Goal: Transaction & Acquisition: Purchase product/service

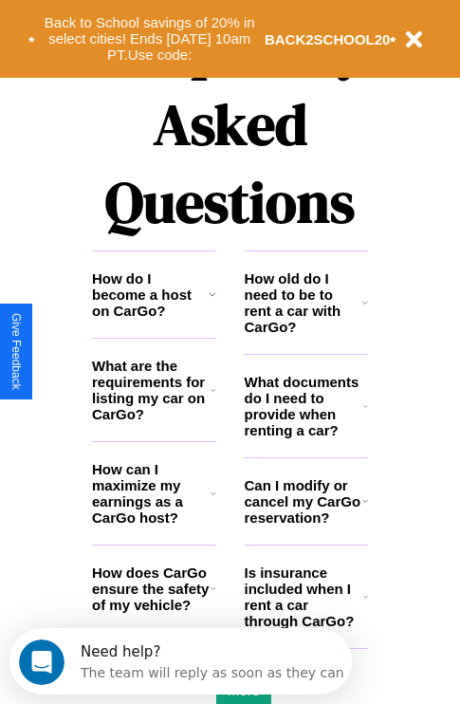
scroll to position [2298, 0]
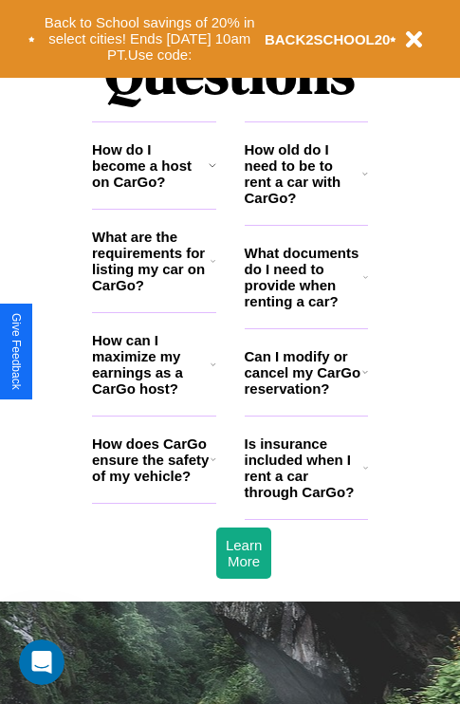
click at [212, 467] on icon at bounding box center [214, 458] width 6 height 15
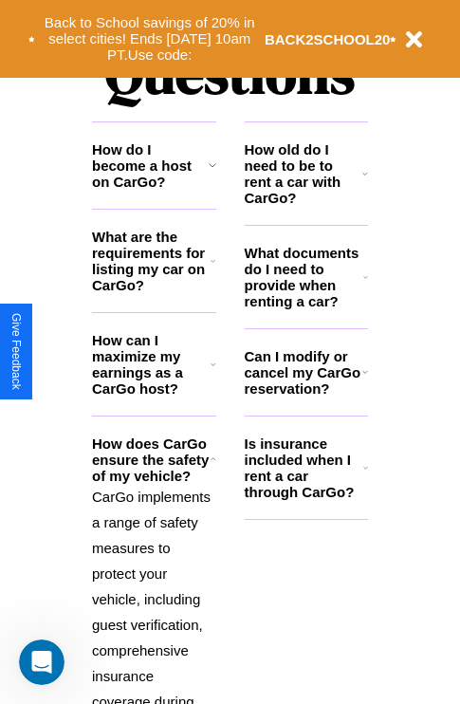
click at [365, 285] on icon at bounding box center [365, 276] width 5 height 15
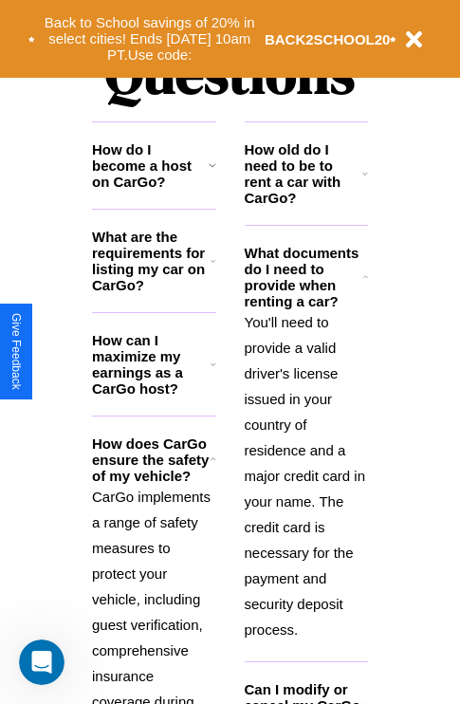
click at [305, 204] on h3 "How old do I need to be to rent a car with CarGo?" at bounding box center [304, 173] width 119 height 64
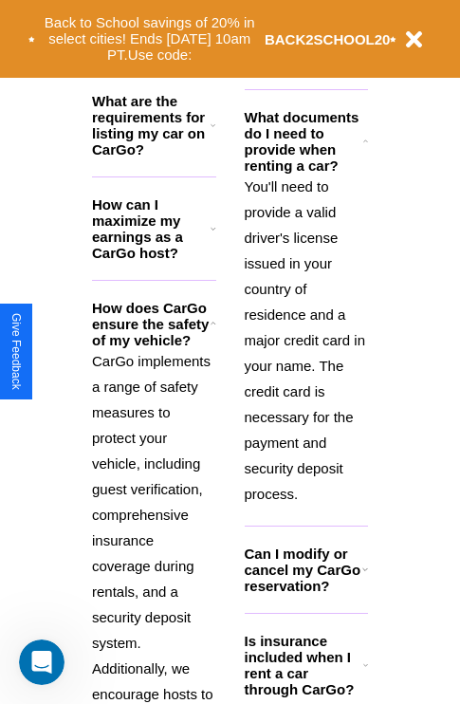
click at [365, 672] on icon at bounding box center [365, 664] width 5 height 15
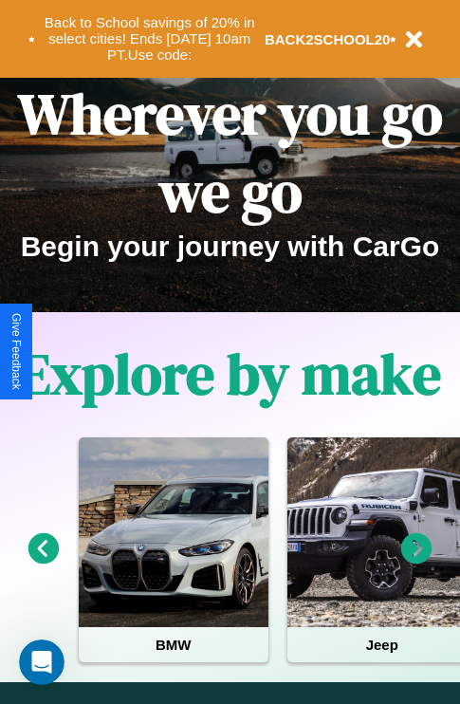
scroll to position [0, 0]
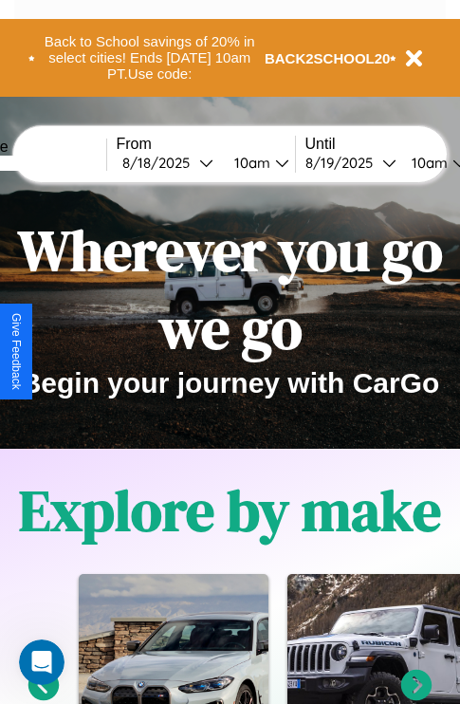
click at [64, 162] on input "text" at bounding box center [35, 163] width 142 height 15
type input "******"
click at [190, 162] on div "8 / 18 / 2025" at bounding box center [160, 163] width 77 height 18
select select "*"
select select "****"
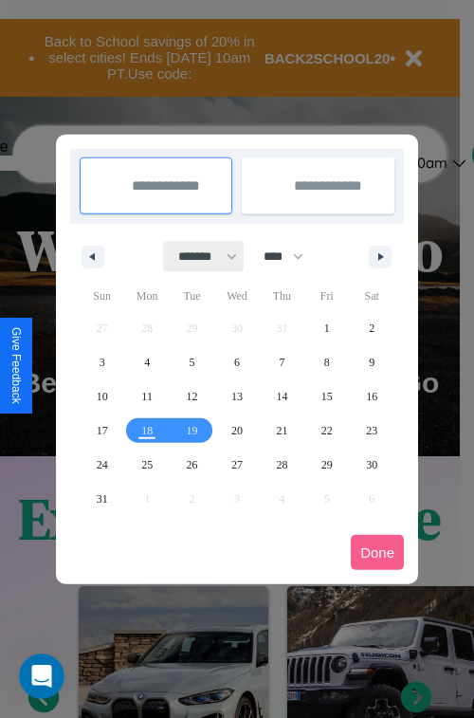
click at [199, 256] on select "******* ******** ***** ***** *** **** **** ****** ********* ******* ******** **…" at bounding box center [204, 256] width 81 height 31
select select "*"
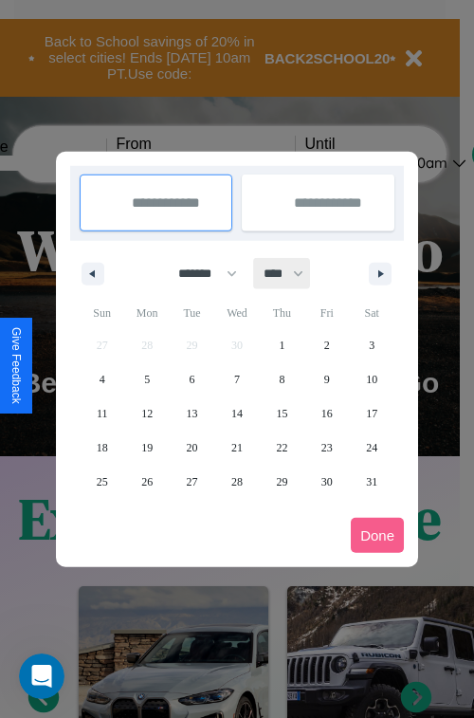
click at [292, 273] on select "**** **** **** **** **** **** **** **** **** **** **** **** **** **** **** ****…" at bounding box center [282, 273] width 57 height 31
select select "****"
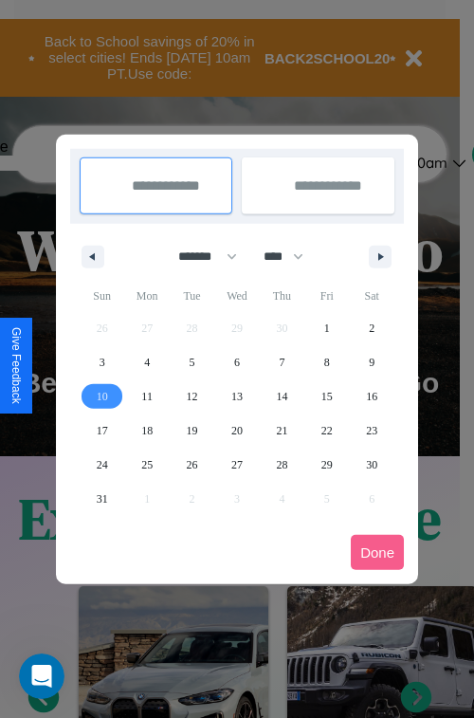
click at [101, 396] on span "10" at bounding box center [102, 396] width 11 height 34
type input "**********"
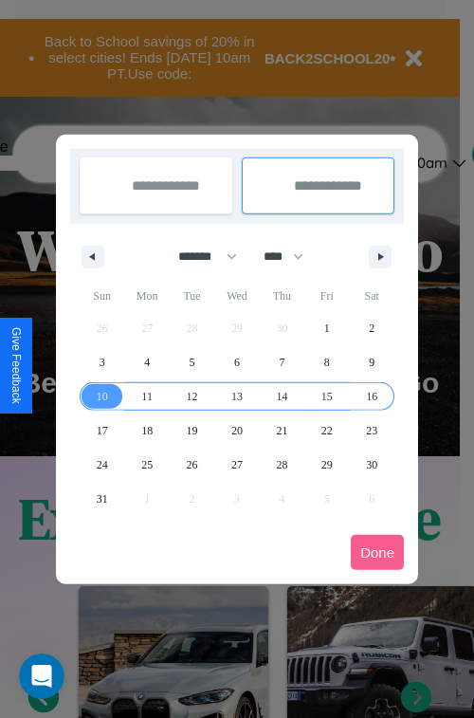
click at [372, 396] on span "16" at bounding box center [371, 396] width 11 height 34
type input "**********"
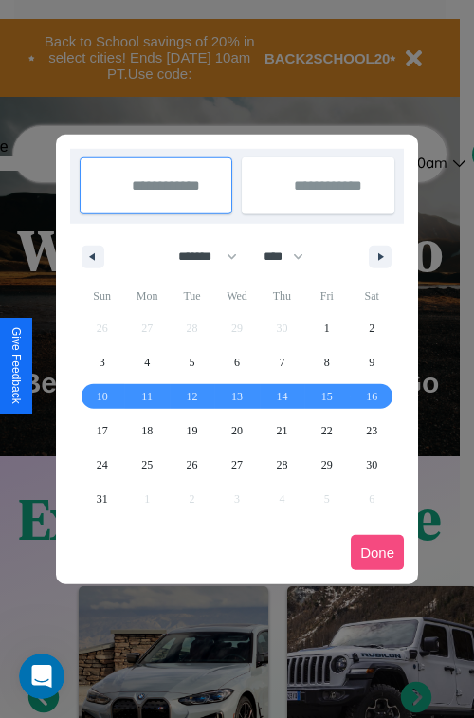
click at [378, 552] on button "Done" at bounding box center [377, 552] width 53 height 35
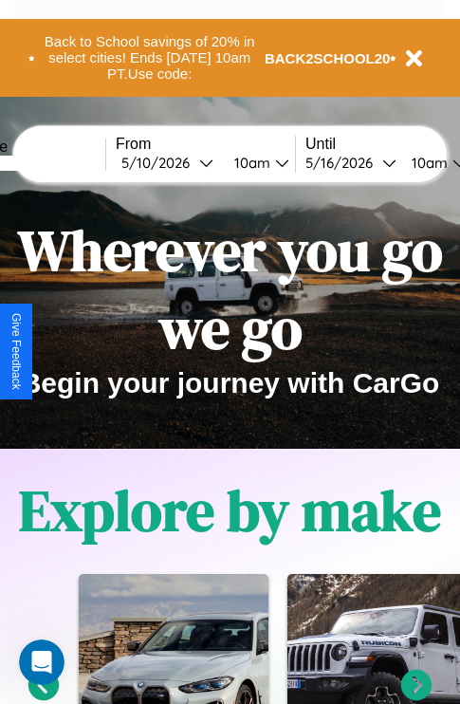
scroll to position [0, 70]
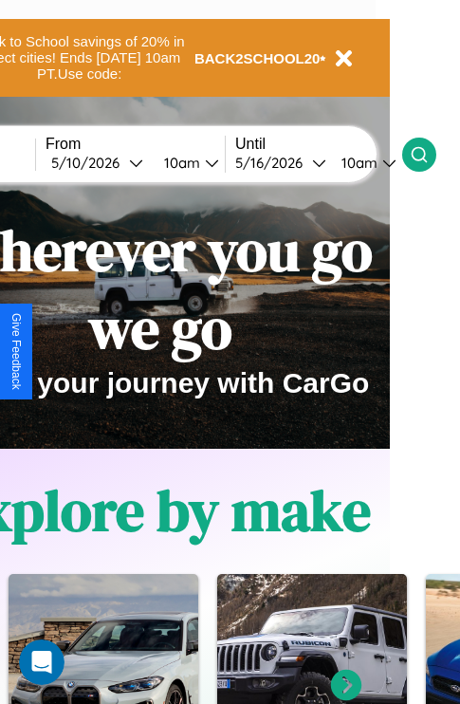
click at [429, 154] on icon at bounding box center [419, 154] width 19 height 19
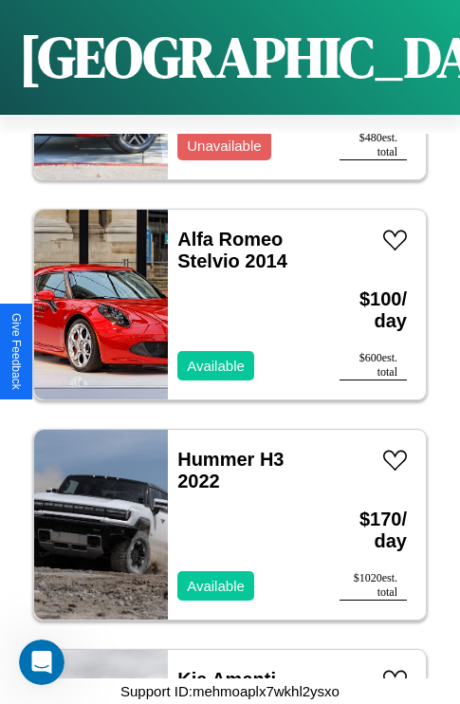
scroll to position [25818, 0]
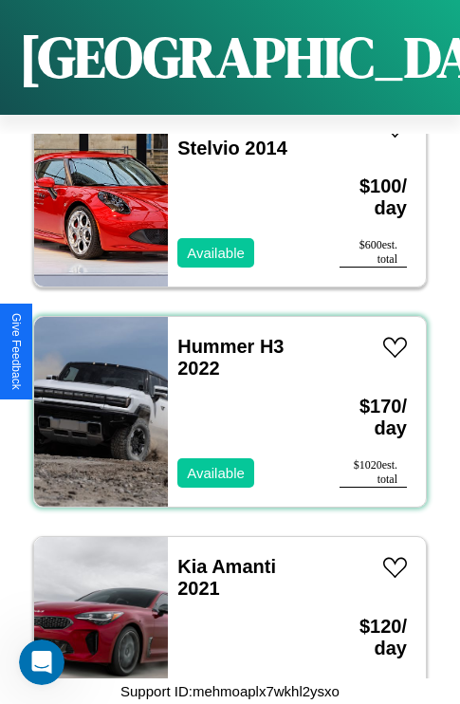
click at [223, 400] on div "Hummer H3 2022 Available" at bounding box center [244, 412] width 153 height 190
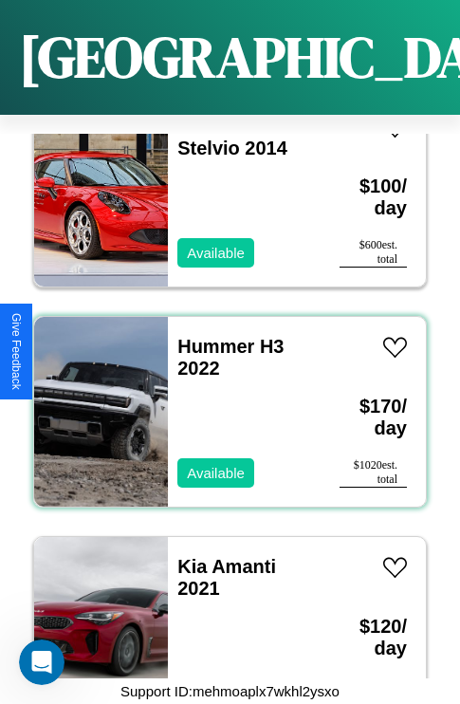
click at [223, 400] on div "Hummer H3 2022 Available" at bounding box center [244, 412] width 153 height 190
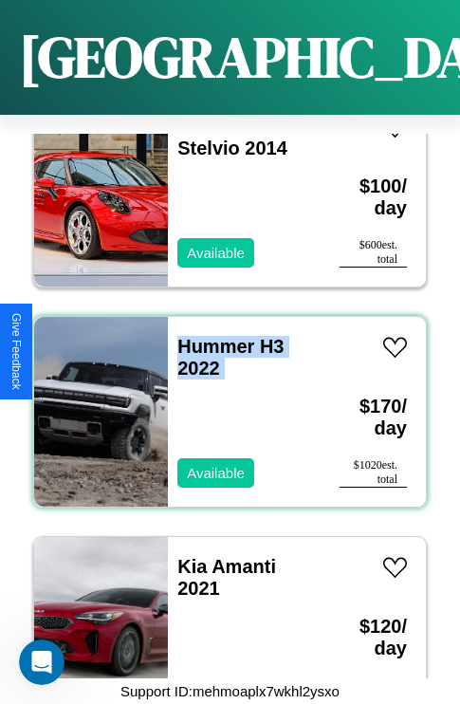
click at [223, 400] on div "Hummer H3 2022 Available" at bounding box center [244, 412] width 153 height 190
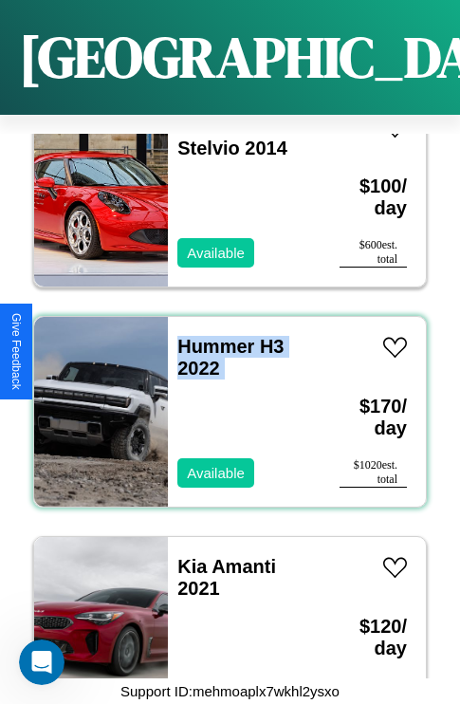
click at [223, 400] on div "Hummer H3 2022 Available" at bounding box center [244, 412] width 153 height 190
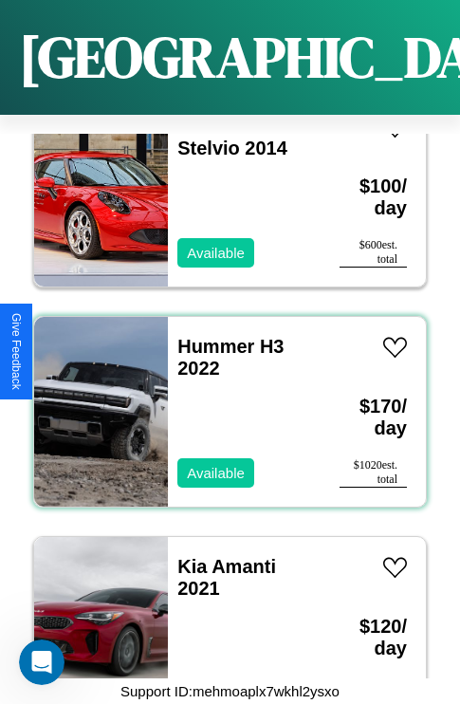
click at [223, 400] on div "Hummer H3 2022 Available" at bounding box center [244, 412] width 153 height 190
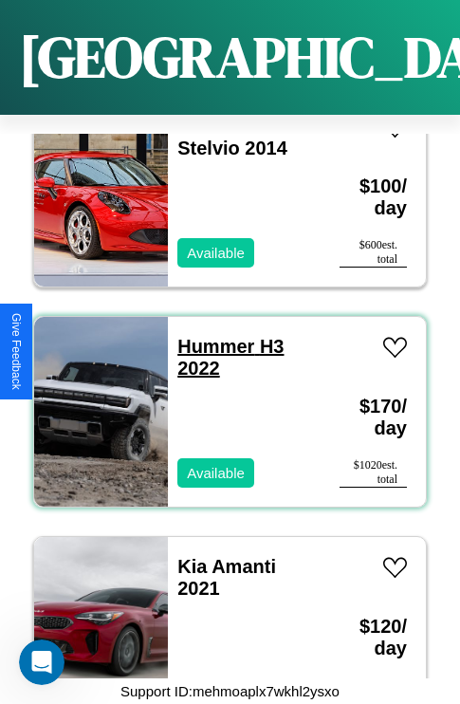
click at [210, 336] on link "Hummer H3 2022" at bounding box center [230, 357] width 106 height 43
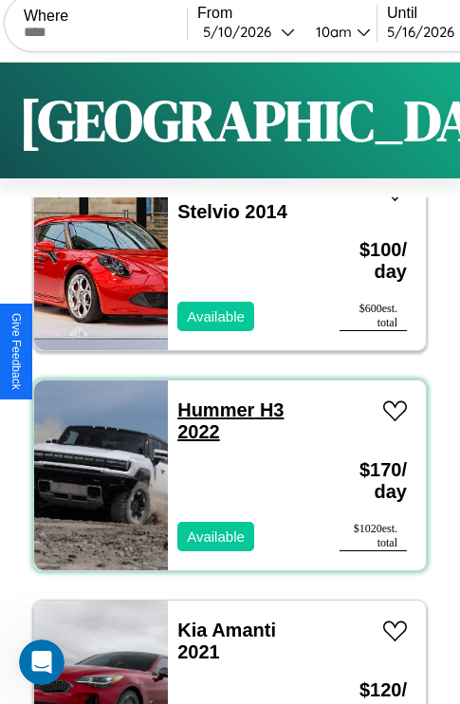
scroll to position [0, 0]
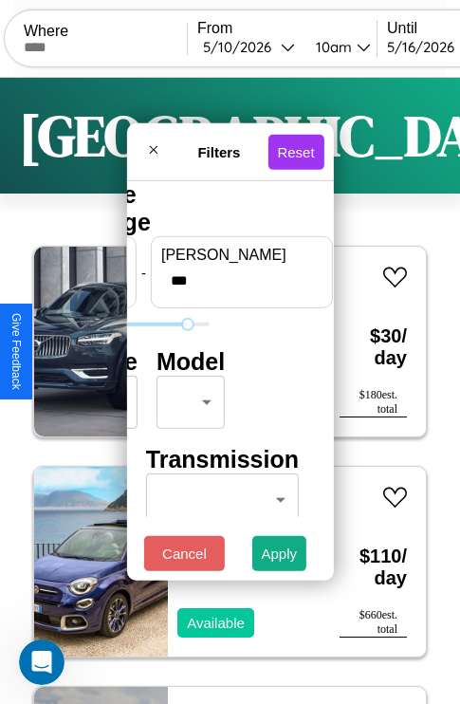
type input "***"
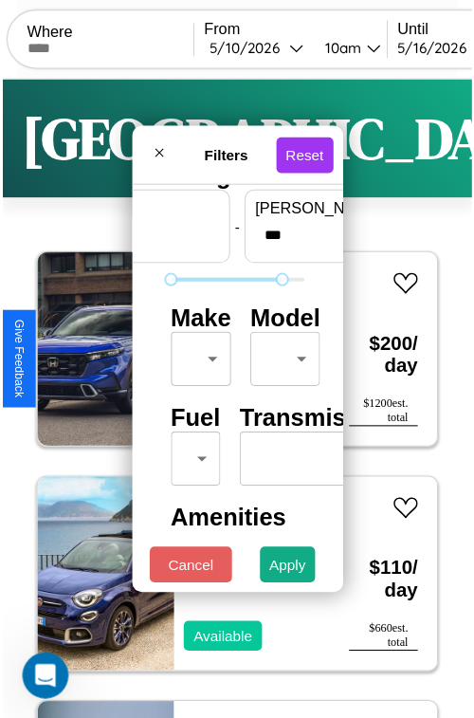
scroll to position [56, 0]
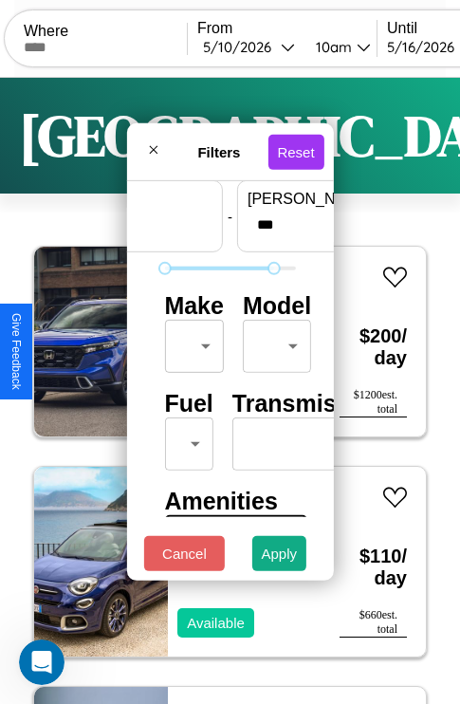
type input "*"
click at [191, 341] on body "CarGo Where From 5 / 10 / 2026 10am Until 5 / 16 / 2026 10am Become a Host Logi…" at bounding box center [230, 391] width 460 height 783
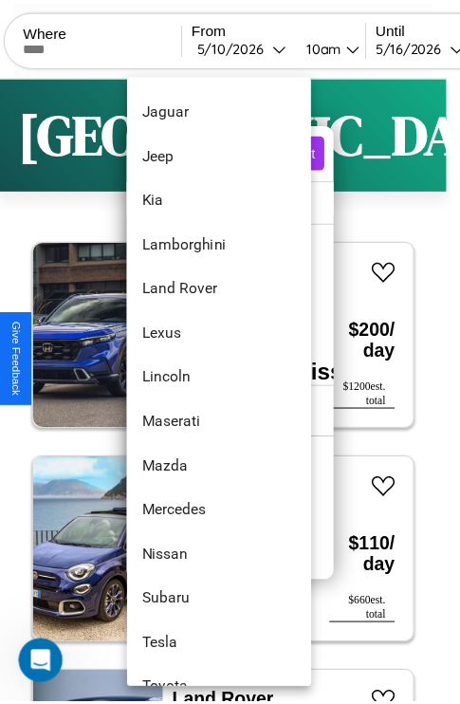
scroll to position [1027, 0]
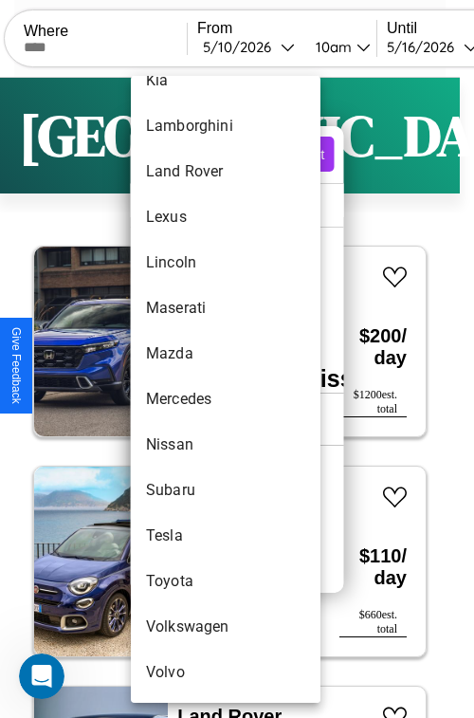
click at [190, 490] on li "Subaru" at bounding box center [226, 491] width 190 height 46
type input "******"
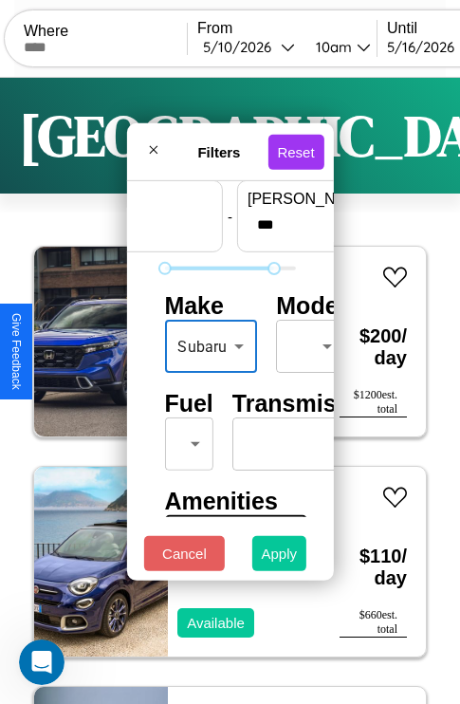
click at [280, 558] on button "Apply" at bounding box center [279, 553] width 55 height 35
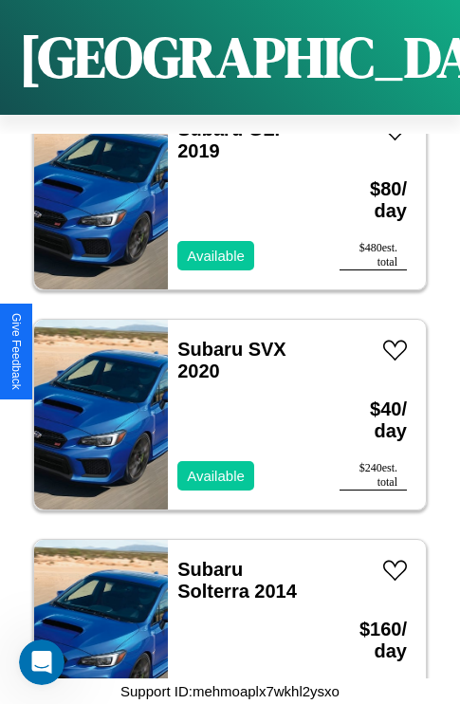
scroll to position [511, 0]
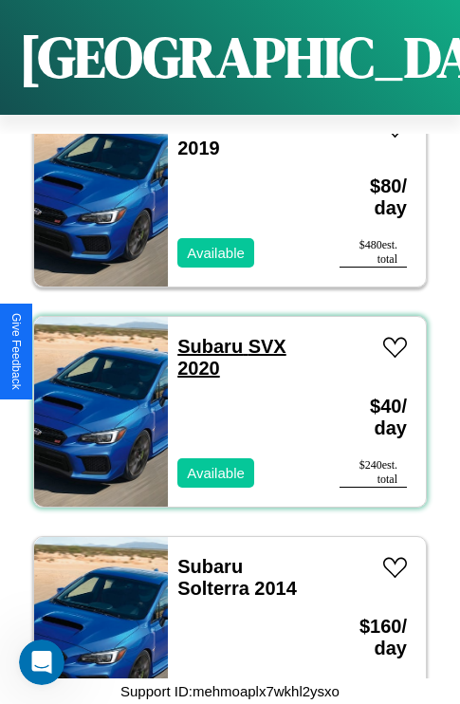
click at [204, 336] on link "Subaru SVX 2020" at bounding box center [231, 357] width 109 height 43
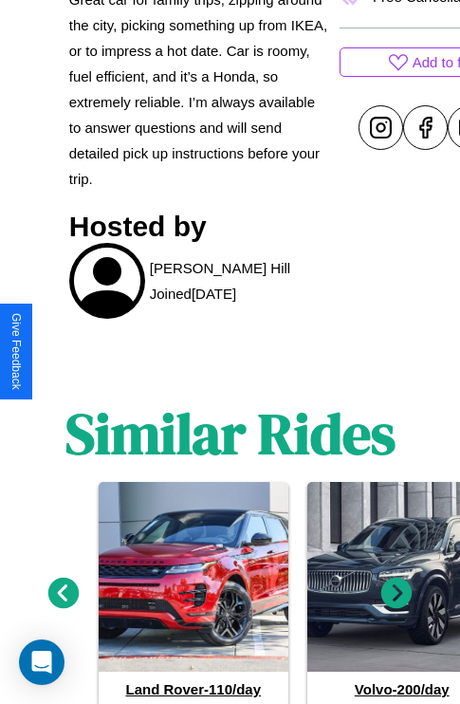
scroll to position [963, 0]
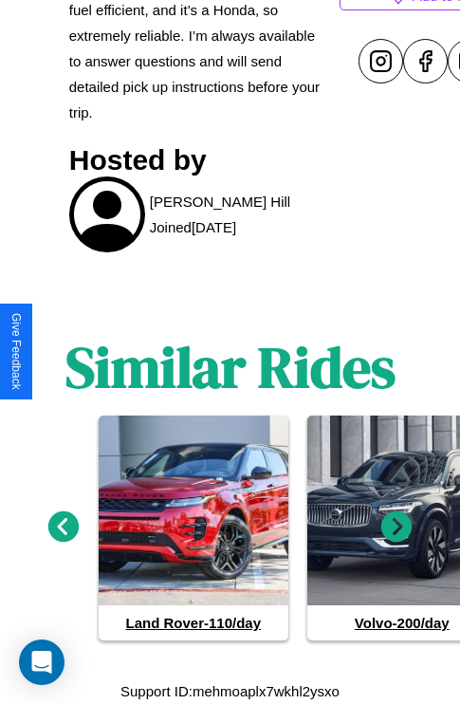
click at [396, 527] on icon at bounding box center [396, 526] width 31 height 31
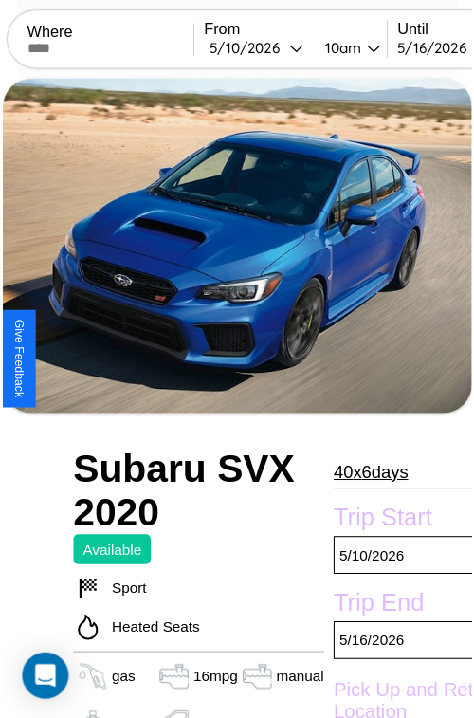
scroll to position [193, 64]
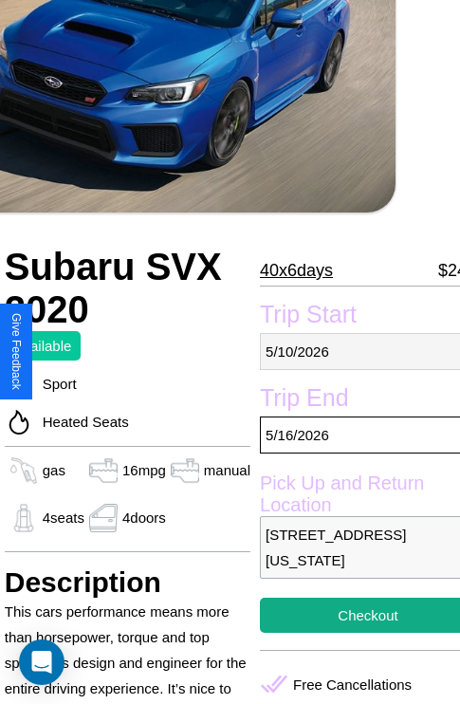
click at [352, 351] on p "5 / 10 / 2026" at bounding box center [368, 351] width 216 height 37
select select "*"
select select "****"
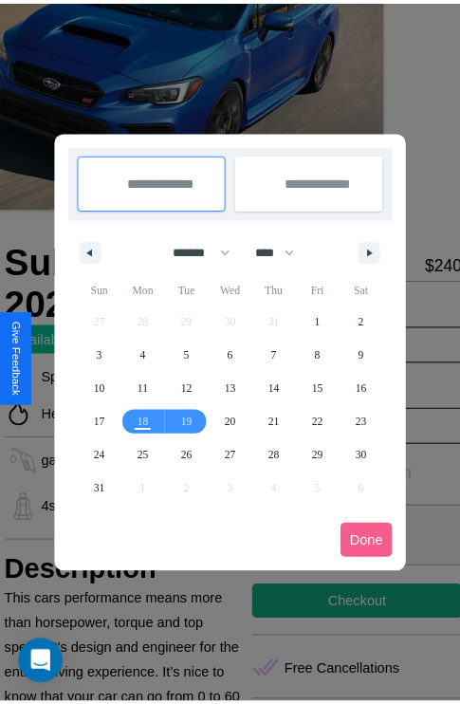
scroll to position [0, 64]
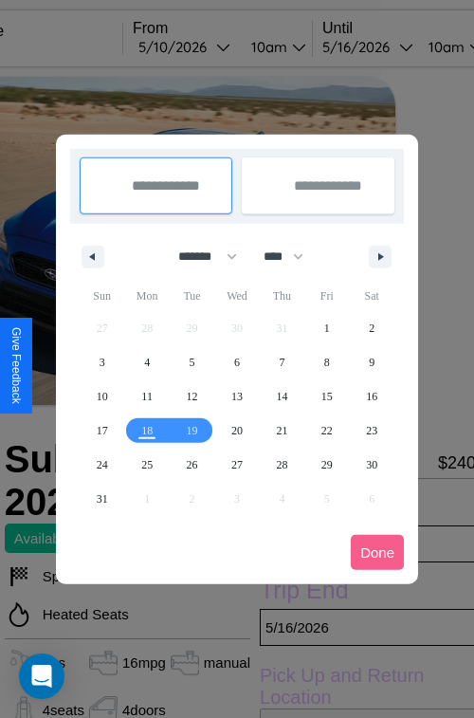
click at [211, 46] on div at bounding box center [237, 359] width 474 height 718
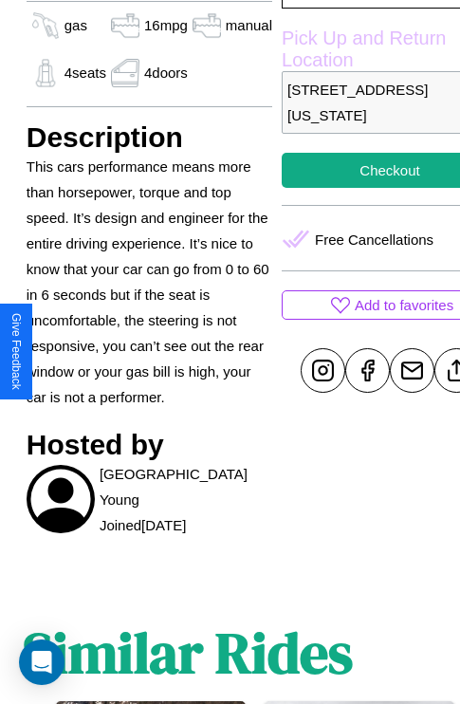
scroll to position [682, 46]
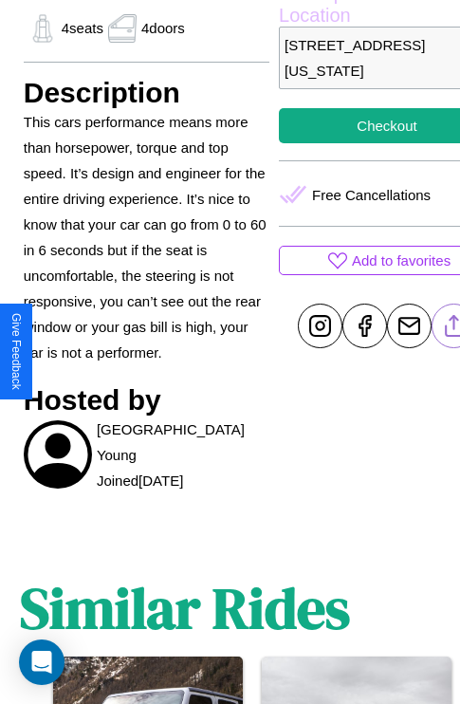
click at [454, 329] on line at bounding box center [454, 322] width 0 height 13
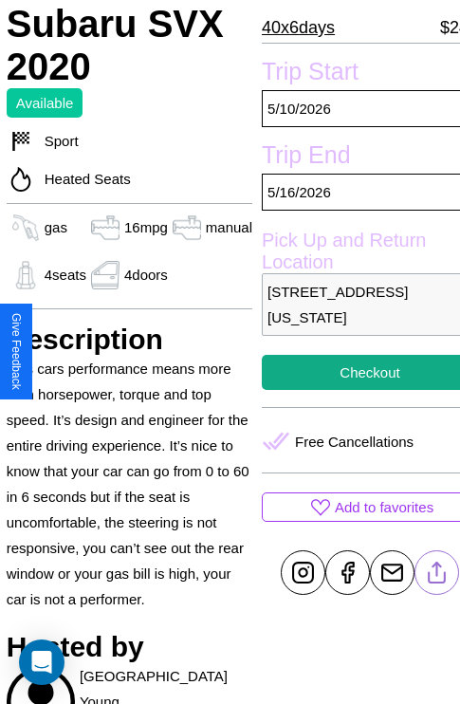
scroll to position [401, 64]
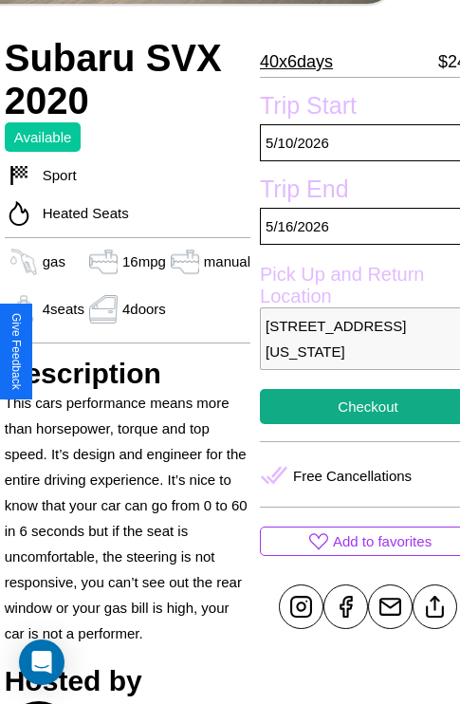
click at [352, 351] on p "[STREET_ADDRESS][US_STATE]" at bounding box center [368, 338] width 216 height 63
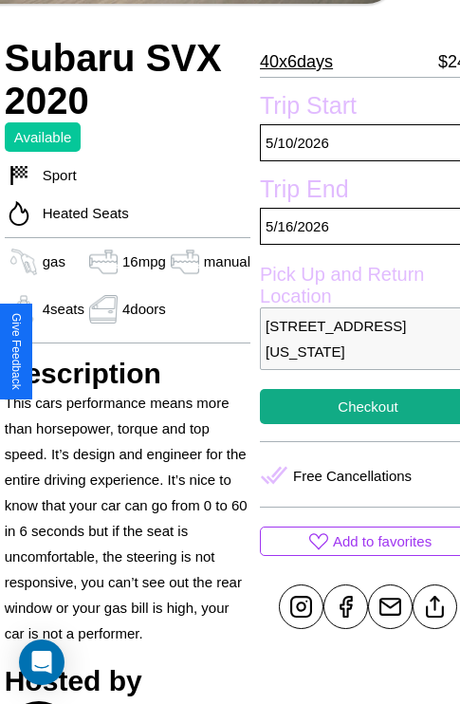
click at [352, 351] on p "[STREET_ADDRESS][US_STATE]" at bounding box center [368, 338] width 216 height 63
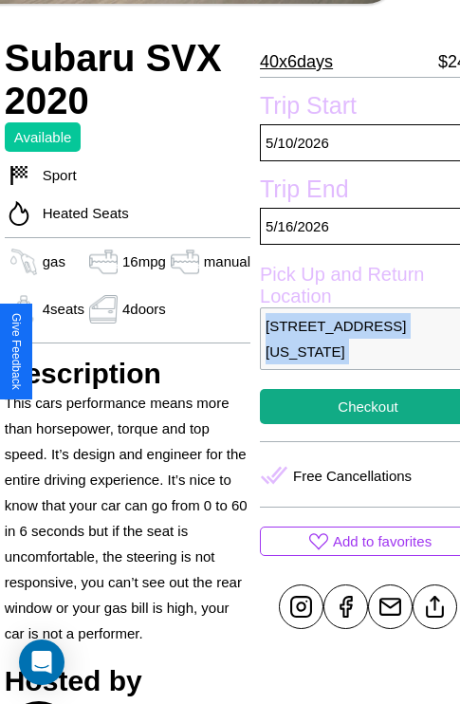
click at [352, 351] on p "[STREET_ADDRESS][US_STATE]" at bounding box center [368, 338] width 216 height 63
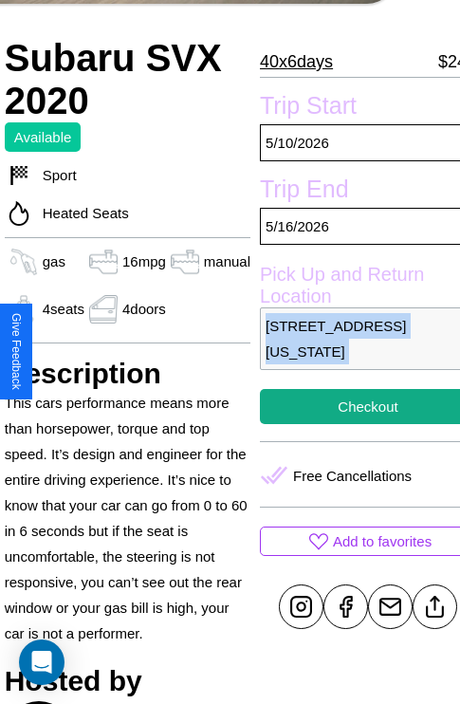
click at [352, 351] on p "[STREET_ADDRESS][US_STATE]" at bounding box center [368, 338] width 216 height 63
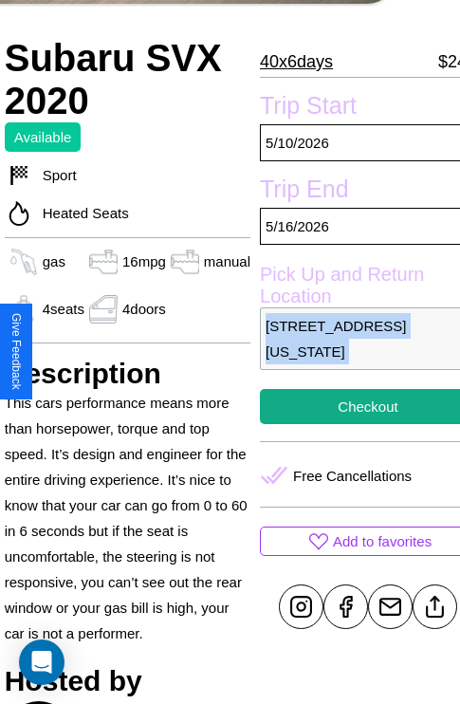
click at [352, 351] on p "[STREET_ADDRESS][US_STATE]" at bounding box center [368, 338] width 216 height 63
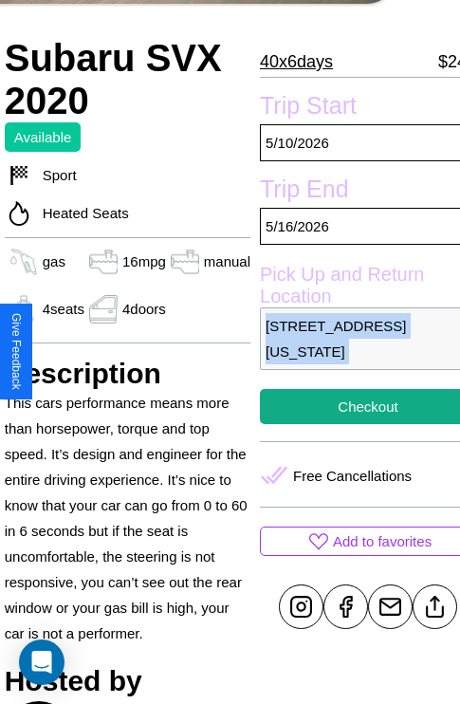
click at [352, 351] on p "[STREET_ADDRESS][US_STATE]" at bounding box center [368, 338] width 216 height 63
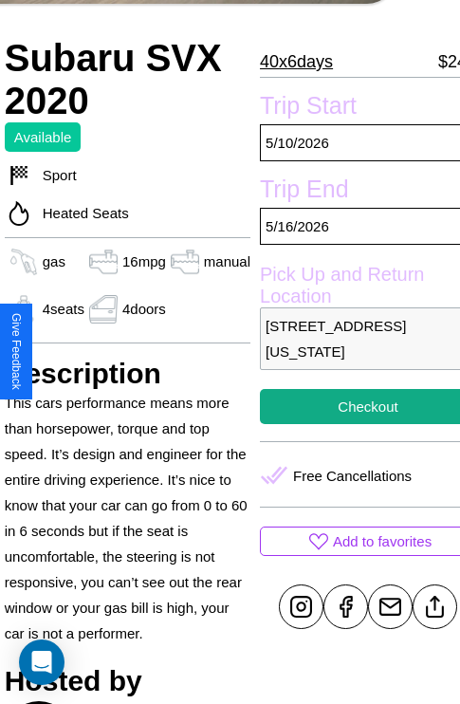
scroll to position [482, 64]
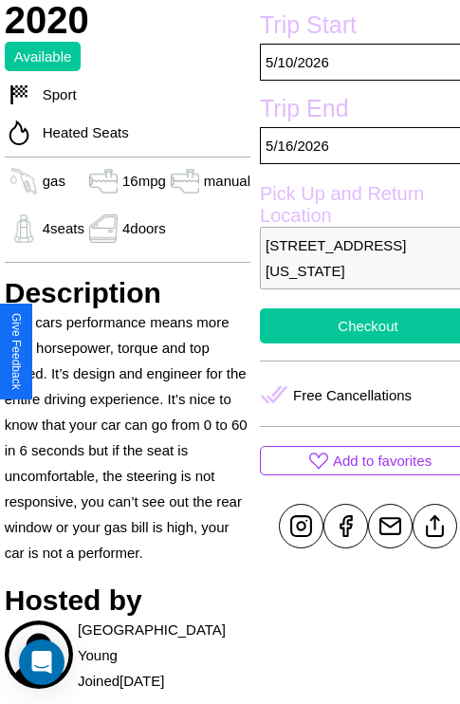
click at [352, 343] on button "Checkout" at bounding box center [368, 325] width 216 height 35
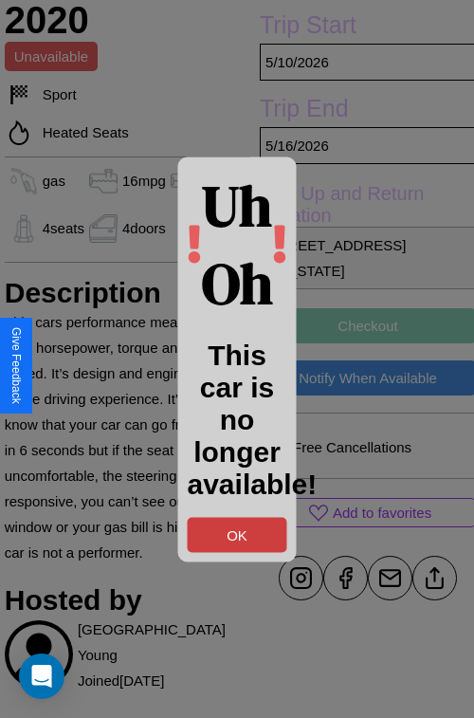
click at [237, 534] on button "OK" at bounding box center [238, 534] width 100 height 35
